Goal: Find specific page/section

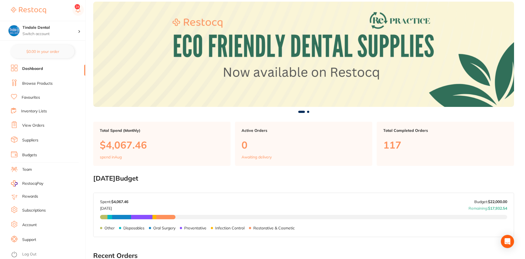
scroll to position [55, 0]
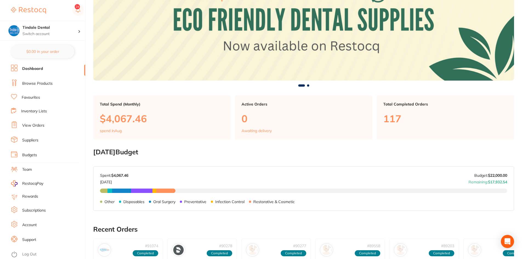
click at [44, 83] on link "Browse Products" at bounding box center [37, 83] width 30 height 5
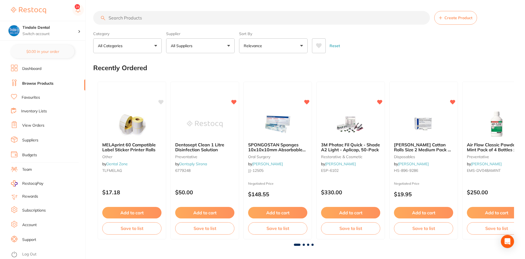
click at [121, 18] on input "search" at bounding box center [261, 18] width 337 height 14
type input "photac"
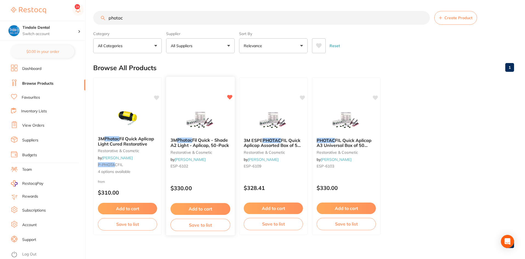
click at [216, 143] on span "Fil Quick - Shade A2 Light - Aplicap, 50-Pack" at bounding box center [200, 142] width 58 height 11
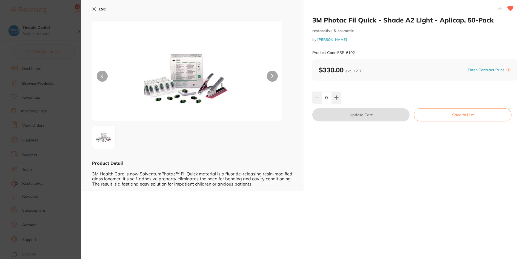
click at [97, 8] on button "ESC" at bounding box center [99, 8] width 14 height 9
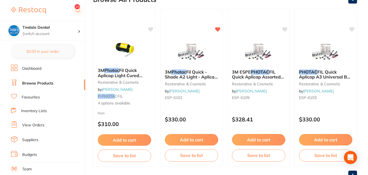
scroll to position [59, 0]
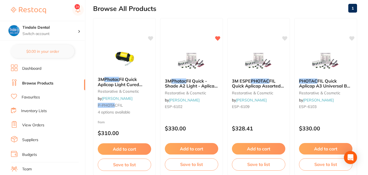
click at [38, 110] on link "Inventory Lists" at bounding box center [34, 111] width 26 height 5
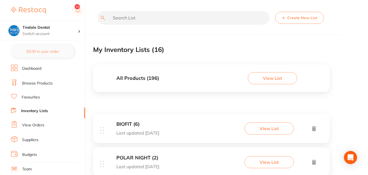
click at [129, 15] on input "text" at bounding box center [184, 18] width 172 height 14
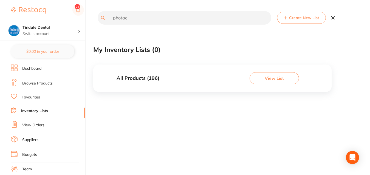
type input "photac"
click at [37, 82] on link "Browse Products" at bounding box center [37, 83] width 30 height 5
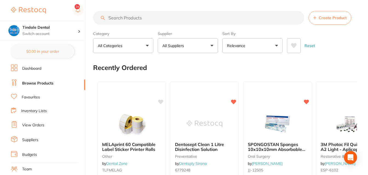
click at [121, 20] on input "search" at bounding box center [198, 18] width 211 height 14
click at [31, 112] on link "Inventory Lists" at bounding box center [34, 111] width 26 height 5
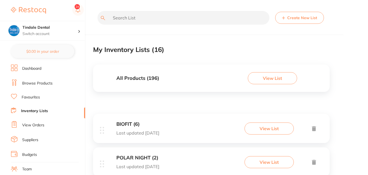
click at [116, 16] on input "text" at bounding box center [184, 18] width 172 height 14
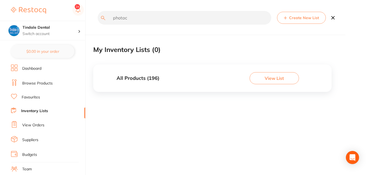
type input "photac"
click at [135, 77] on h3 "All Products ( 196 )" at bounding box center [138, 79] width 43 height 6
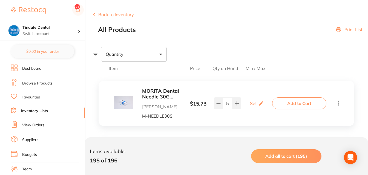
scroll to position [27, 0]
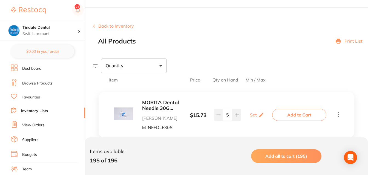
click at [33, 109] on link "Inventory Lists" at bounding box center [34, 111] width 27 height 5
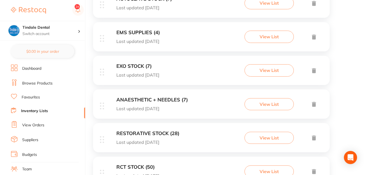
scroll to position [466, 0]
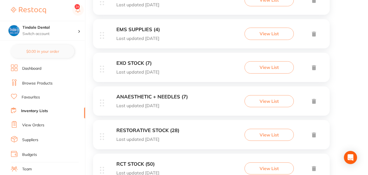
click at [159, 130] on h3 "RESTORATIVE STOCK (28)" at bounding box center [148, 131] width 63 height 6
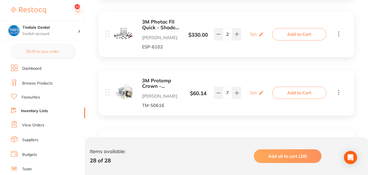
scroll to position [192, 0]
